Goal: Transaction & Acquisition: Book appointment/travel/reservation

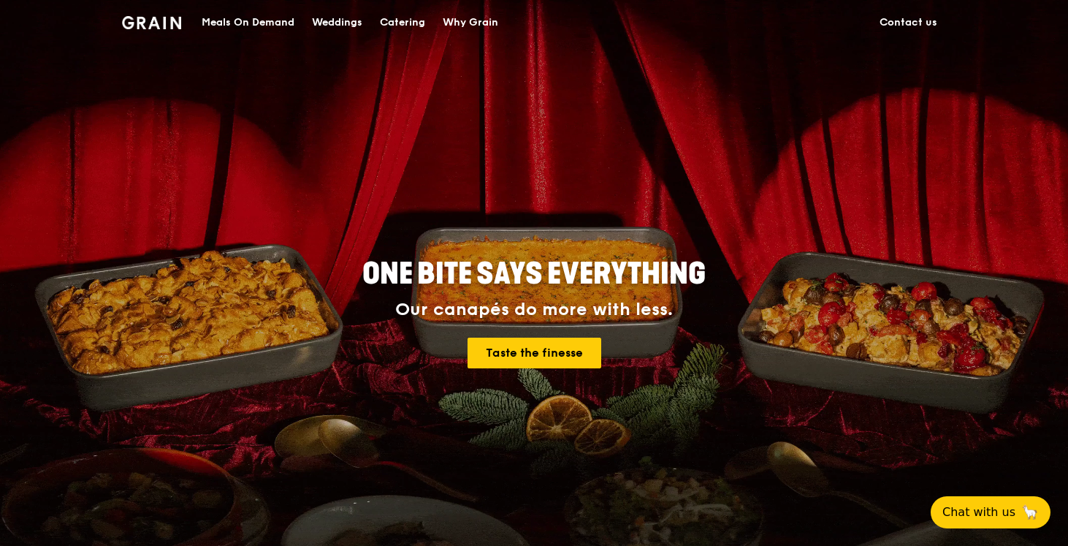
click at [348, 26] on div "Weddings" at bounding box center [337, 23] width 50 height 44
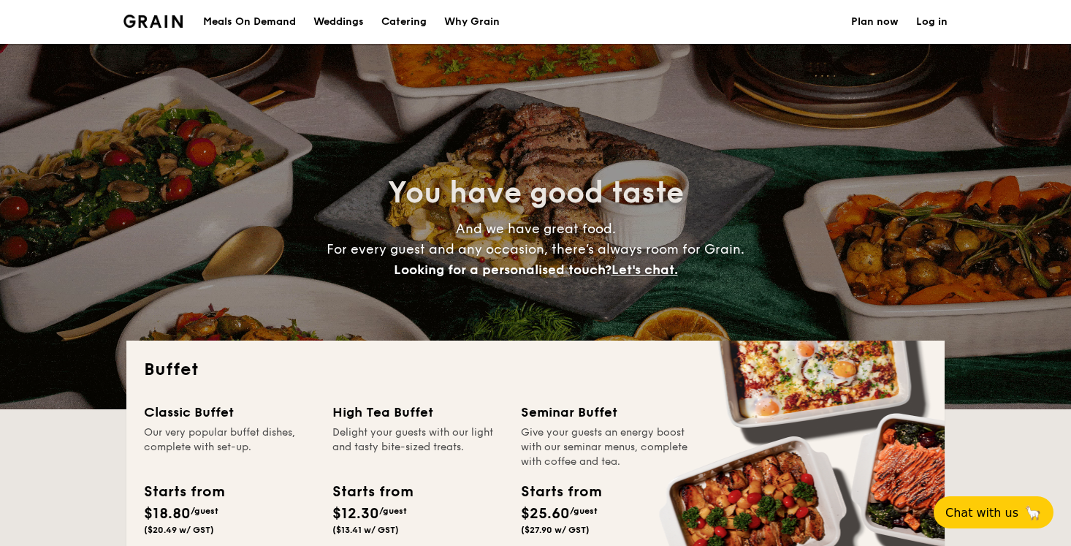
select select
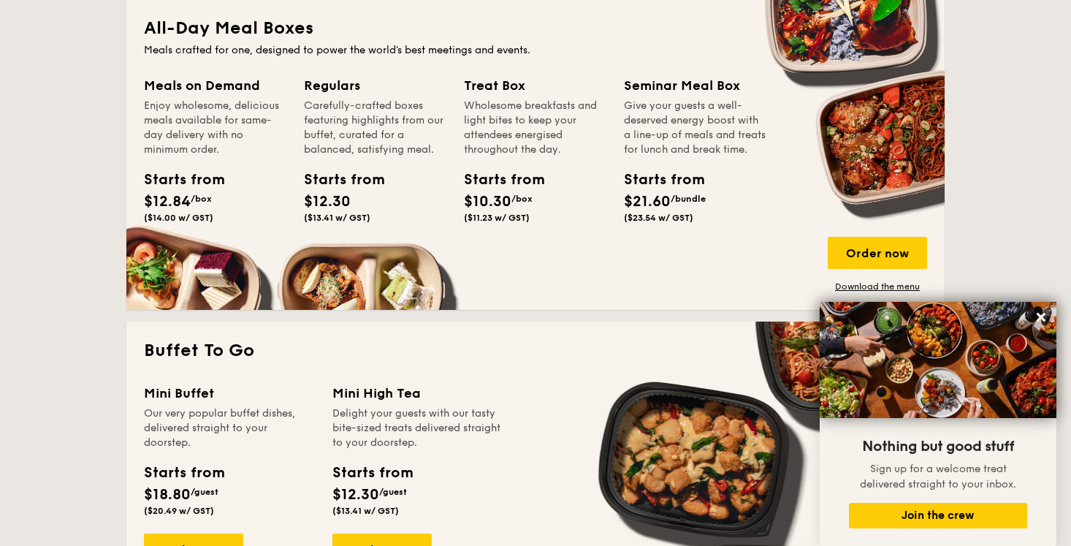
scroll to position [681, 0]
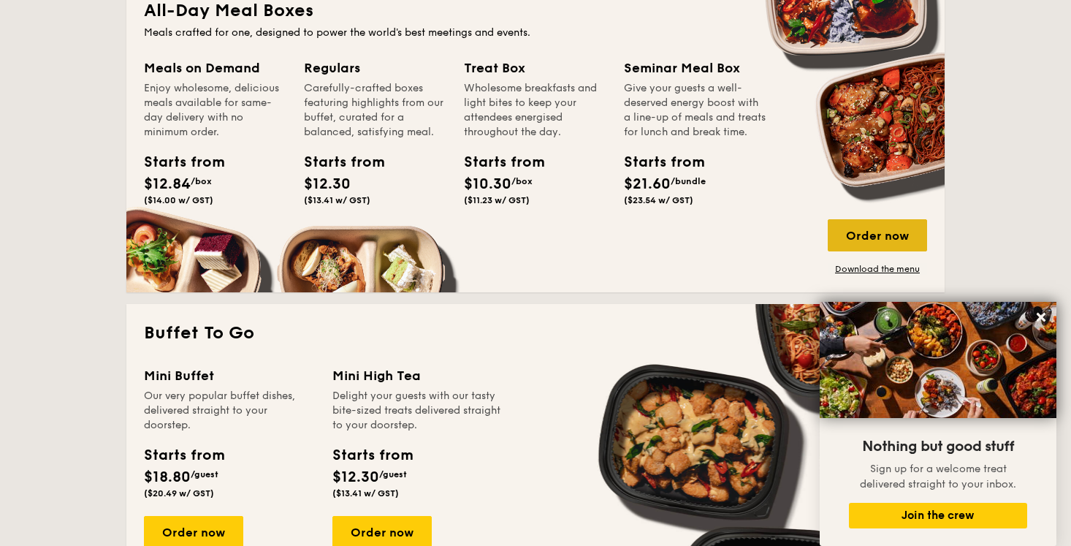
click at [857, 243] on div "Order now" at bounding box center [877, 235] width 99 height 32
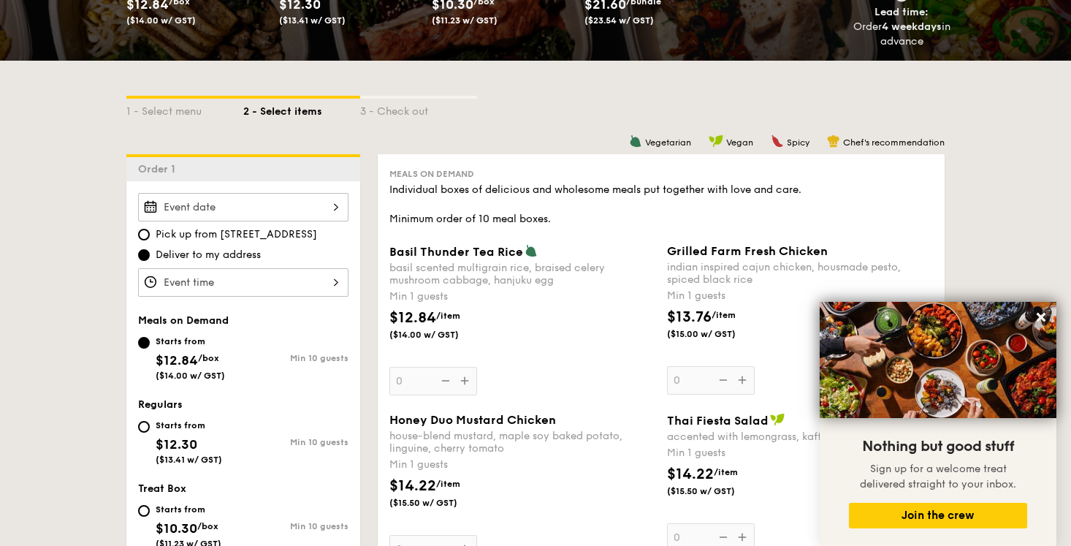
scroll to position [309, 0]
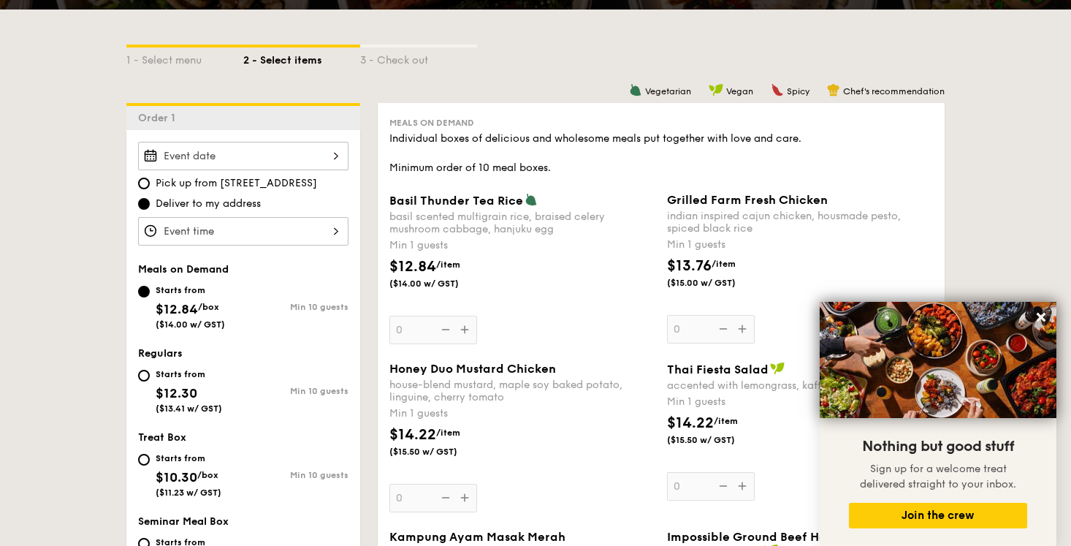
click at [310, 227] on div at bounding box center [243, 231] width 210 height 28
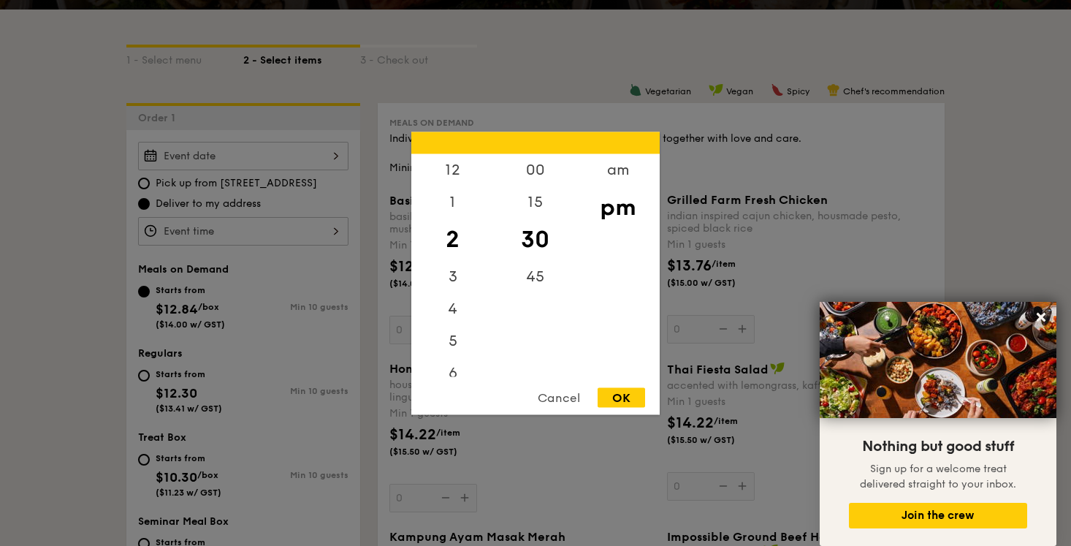
click at [557, 391] on div "Cancel" at bounding box center [559, 397] width 72 height 20
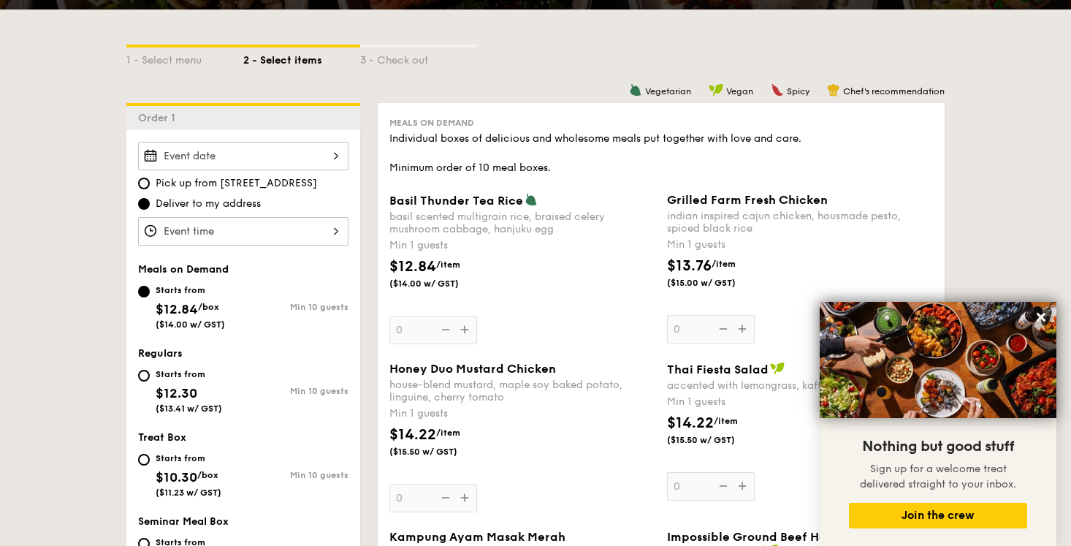
click at [272, 154] on div at bounding box center [243, 156] width 210 height 28
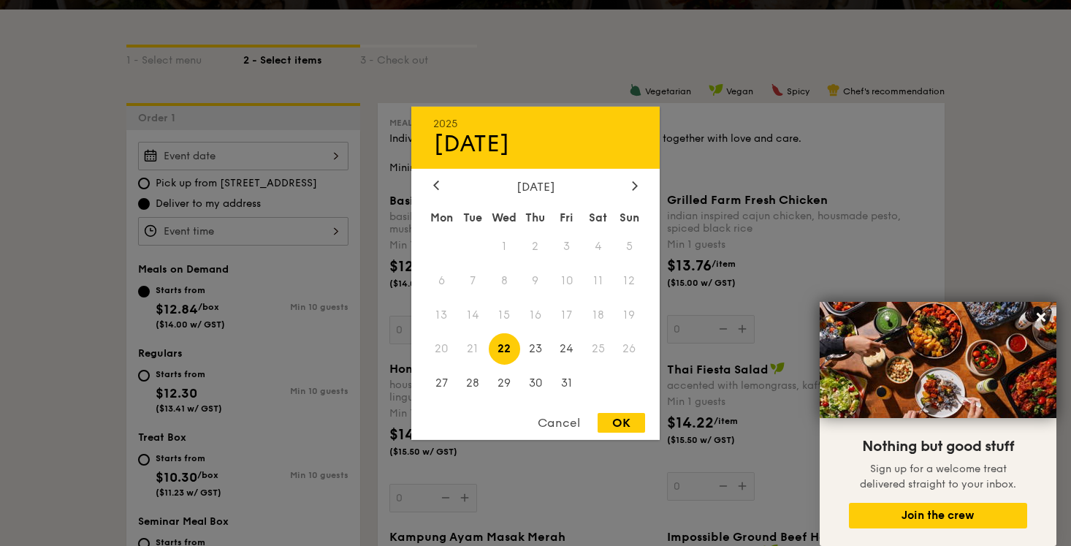
click at [637, 177] on div "2025 Oct 22 October 2025 Mon Tue Wed Thu Fri Sat Sun 1 2 3 4 5 6 7 8 9 10 11 12…" at bounding box center [535, 272] width 248 height 333
click at [637, 181] on icon at bounding box center [635, 184] width 6 height 9
click at [630, 245] on span "2" at bounding box center [629, 245] width 31 height 31
click at [559, 428] on div "Cancel" at bounding box center [559, 423] width 72 height 20
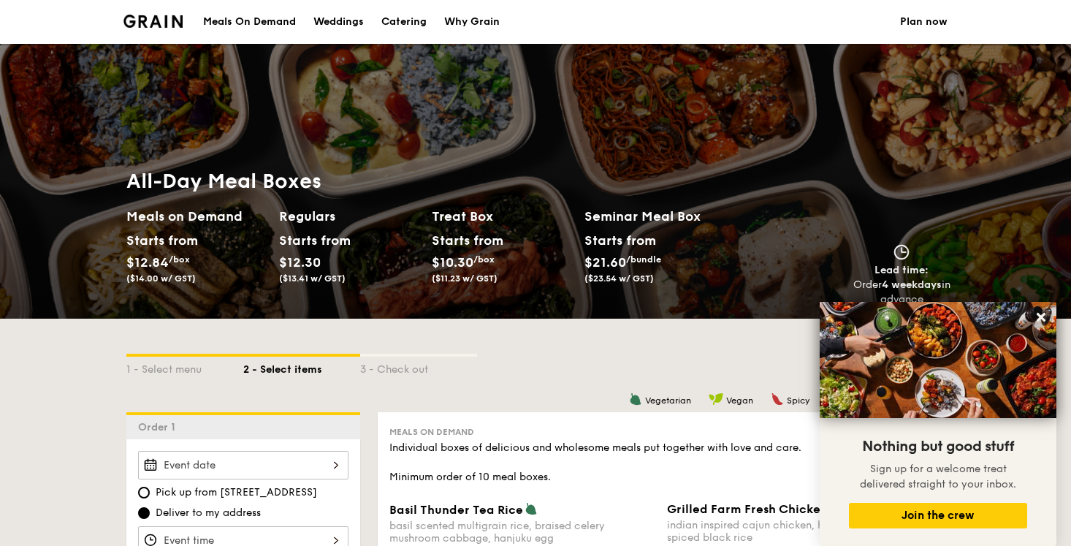
scroll to position [0, 0]
